Goal: Task Accomplishment & Management: Manage account settings

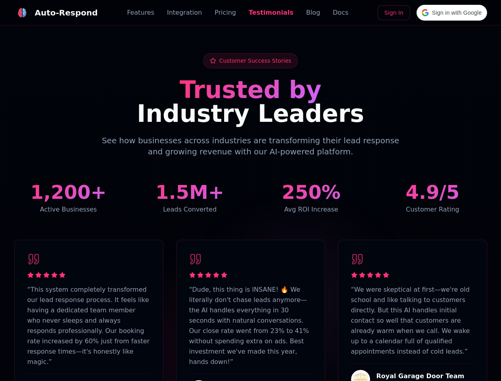
scroll to position [1949, 0]
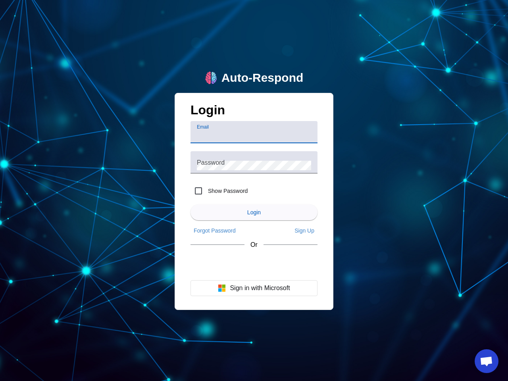
click at [254, 132] on input "Email" at bounding box center [254, 135] width 114 height 10
click at [219, 191] on label "Show Password" at bounding box center [226, 191] width 41 height 8
click at [206, 191] on input "Show Password" at bounding box center [198, 191] width 16 height 16
click at [198, 191] on input "Show Password" at bounding box center [198, 191] width 16 height 16
checkbox input "false"
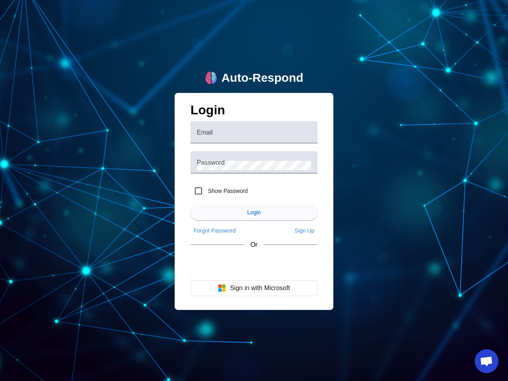
click at [254, 212] on span "Login" at bounding box center [253, 212] width 13 height 6
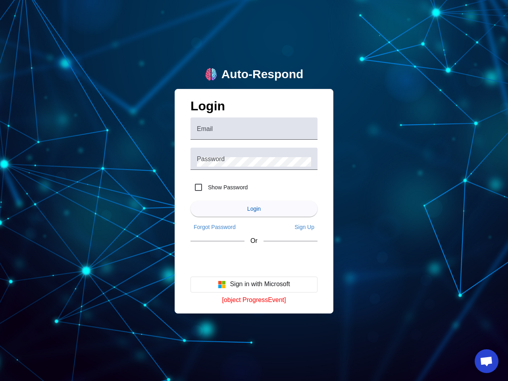
click at [215, 230] on app-link "Forgot Password" at bounding box center [214, 227] width 48 height 13
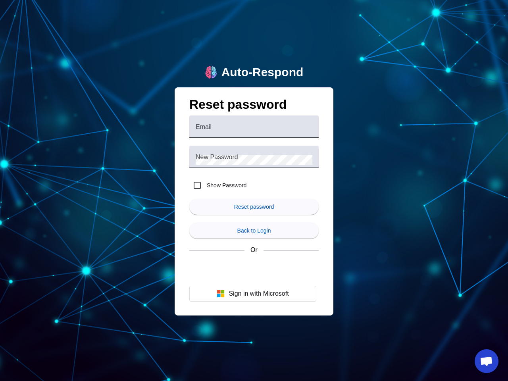
click at [304, 230] on span "submit" at bounding box center [253, 230] width 129 height 19
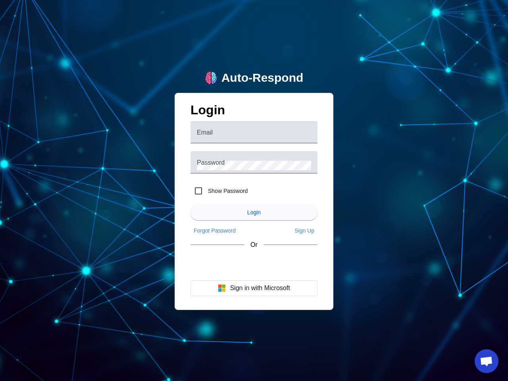
click at [254, 288] on button "Sign in with Microsoft" at bounding box center [253, 288] width 127 height 16
